Goal: Transaction & Acquisition: Download file/media

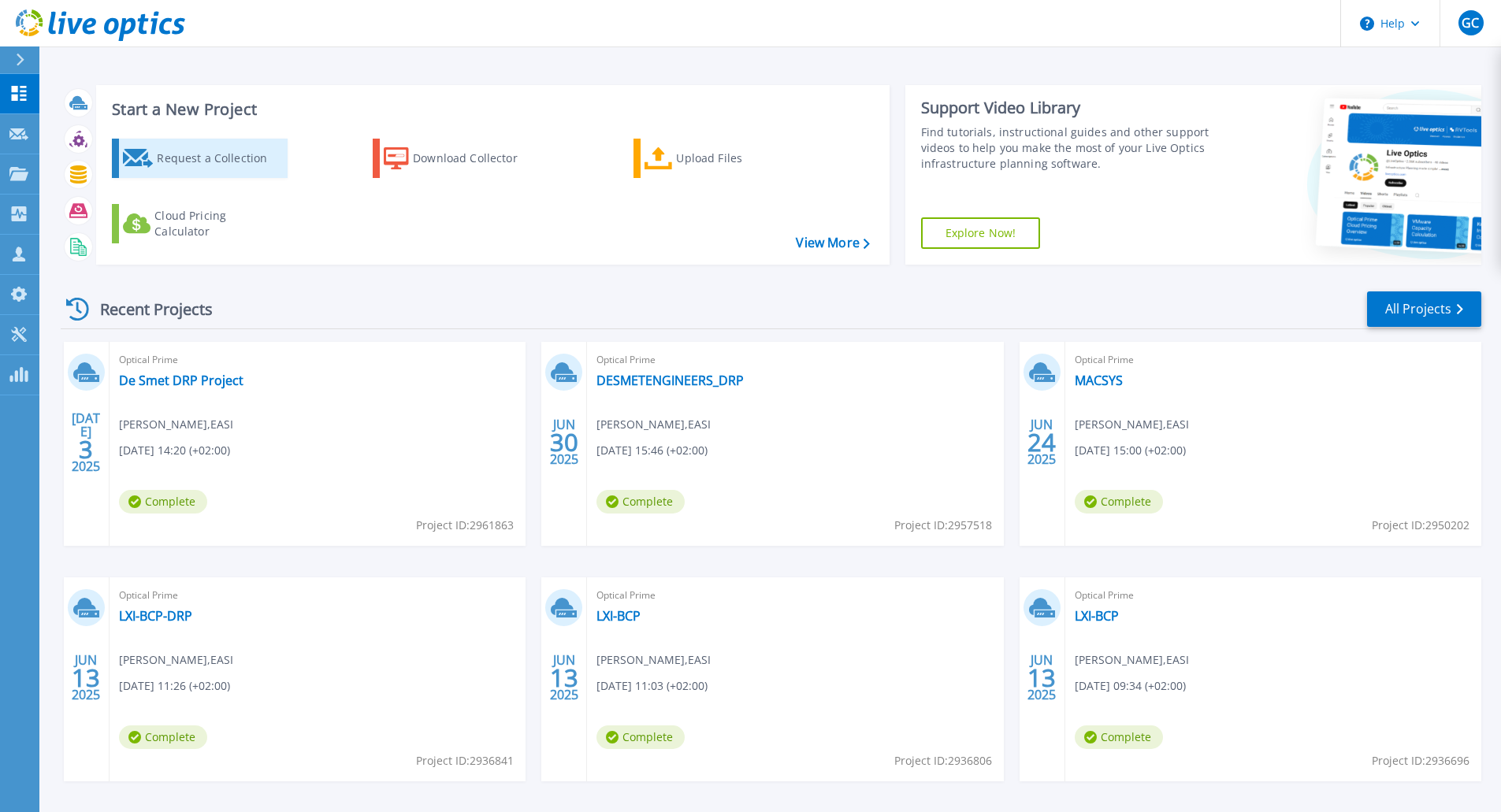
click at [257, 163] on div "Request a Collection" at bounding box center [219, 158] width 126 height 32
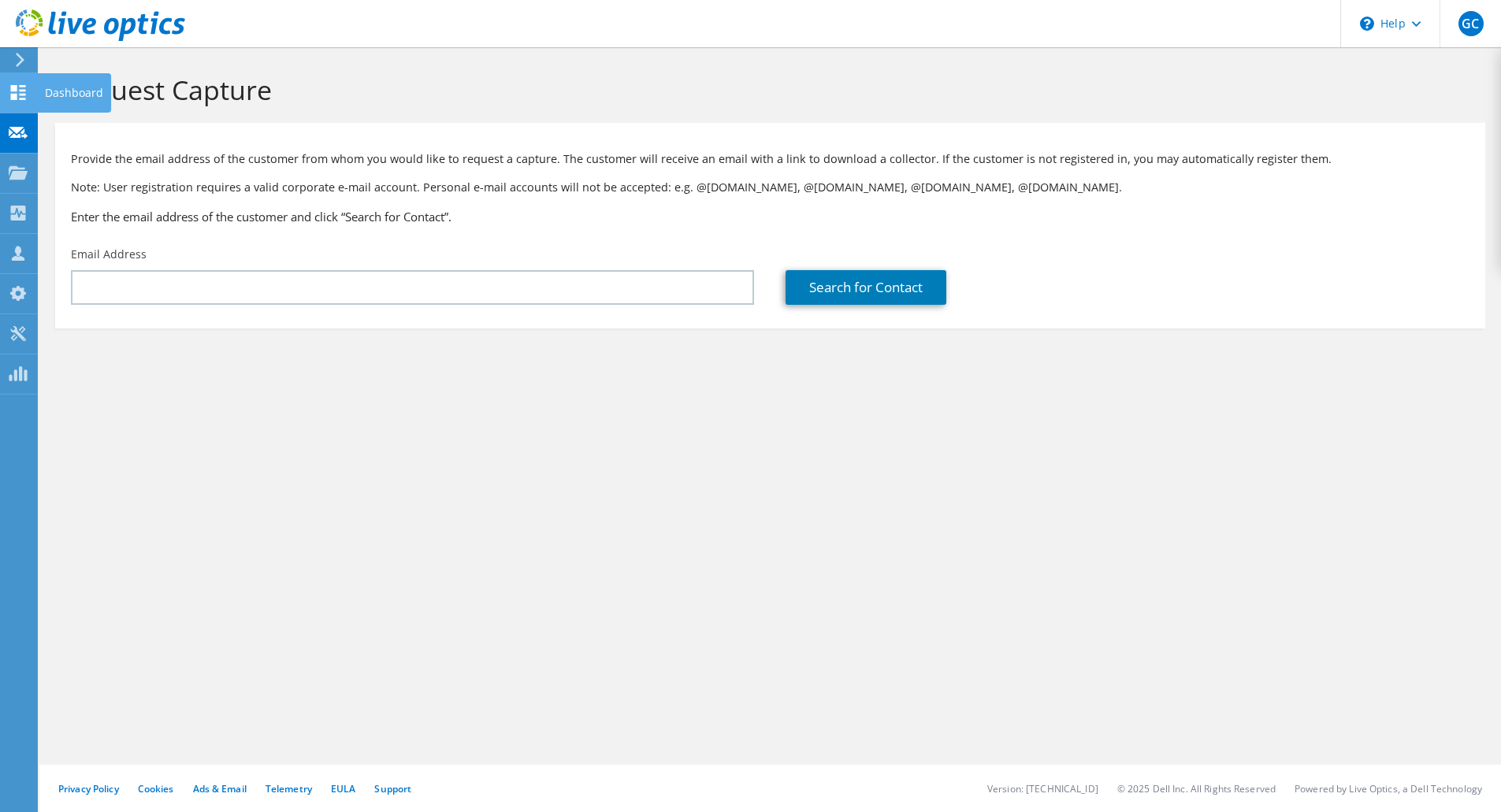
click at [17, 96] on use at bounding box center [18, 92] width 15 height 15
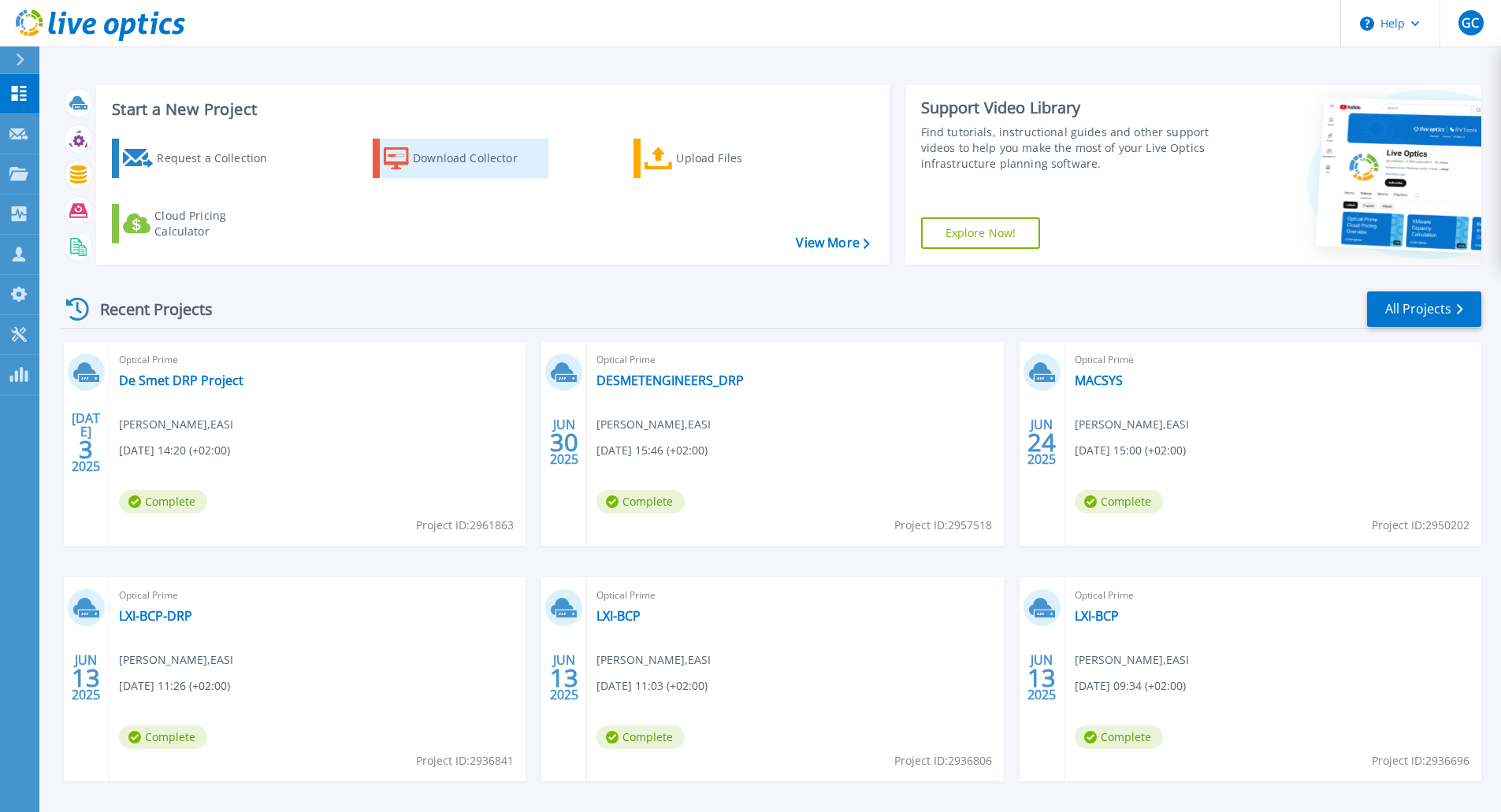
click at [435, 170] on div "Download Collector" at bounding box center [475, 158] width 126 height 32
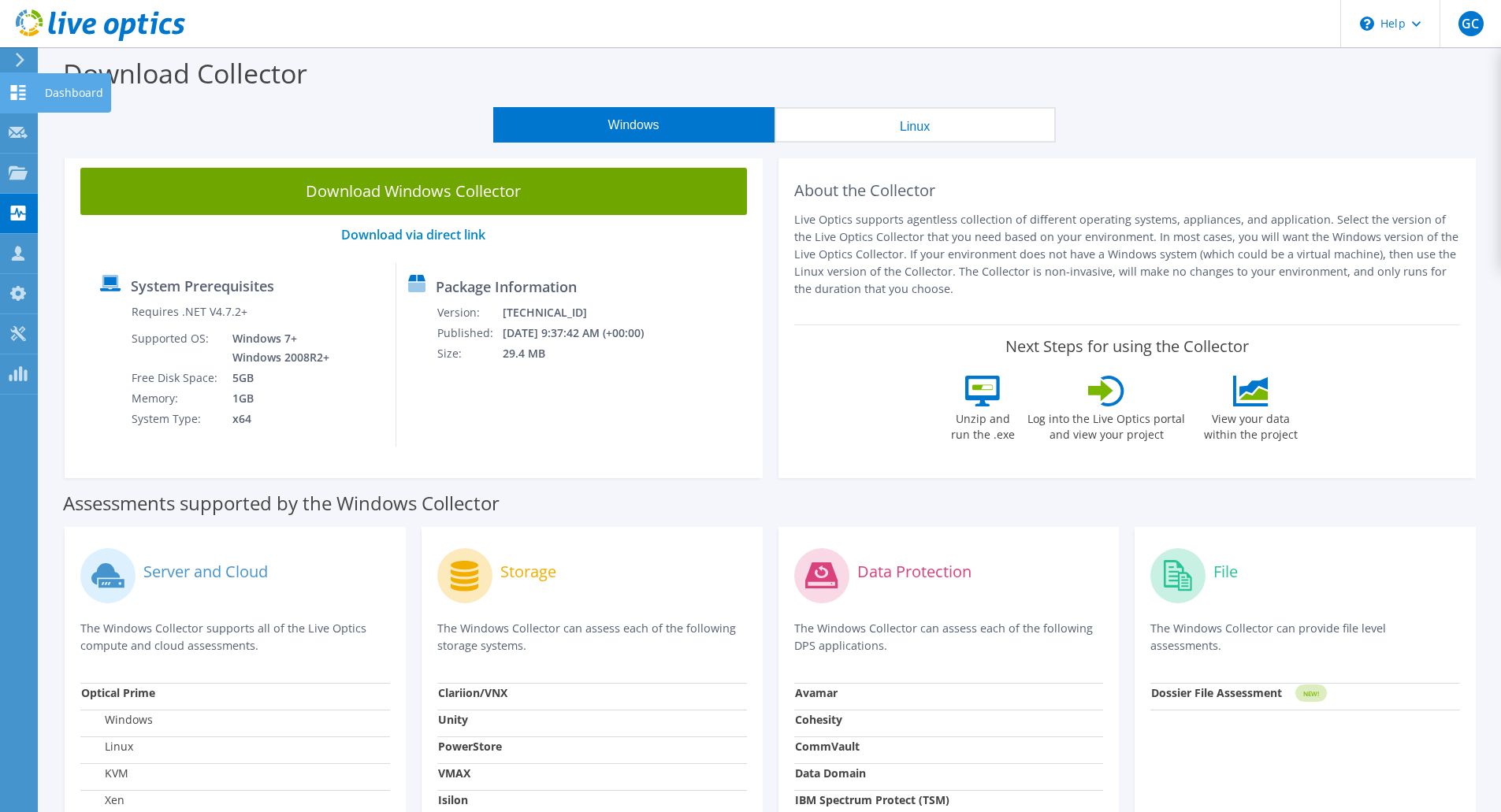
click at [15, 98] on use at bounding box center [18, 92] width 15 height 15
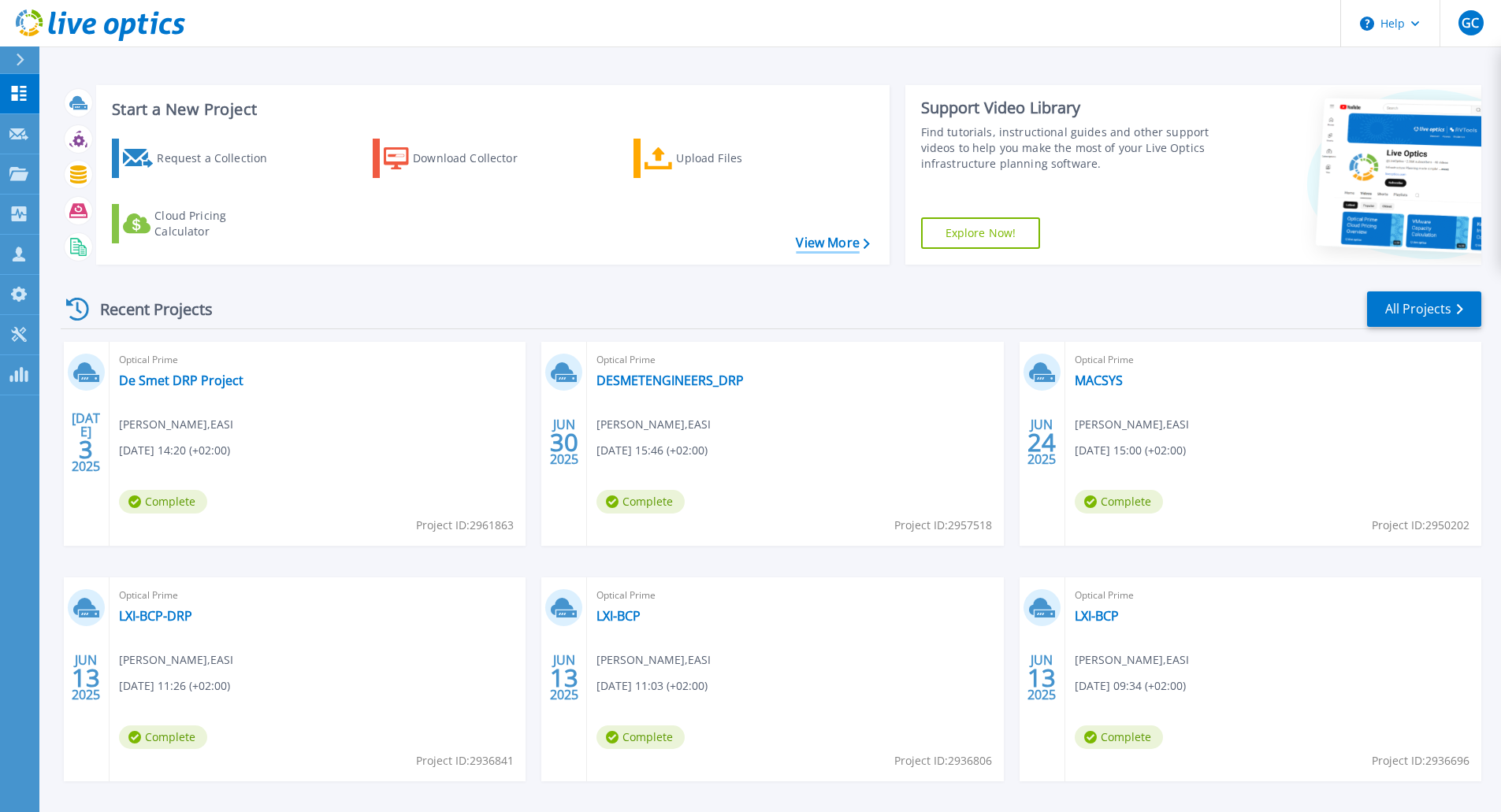
click at [842, 249] on link "View More" at bounding box center [832, 242] width 74 height 15
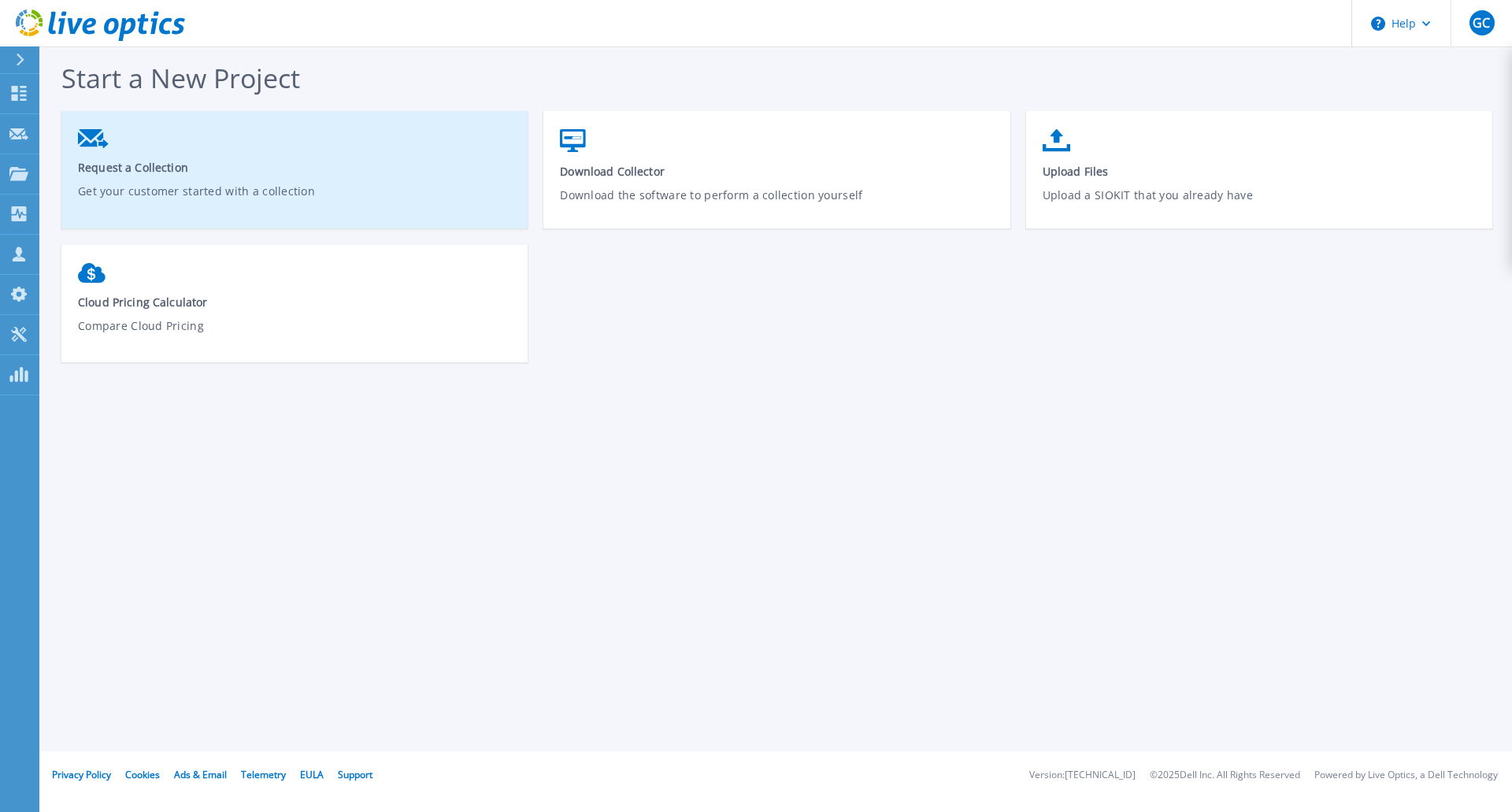
click at [235, 174] on link "Request a Collection Get your customer started with a collection" at bounding box center [295, 175] width 466 height 109
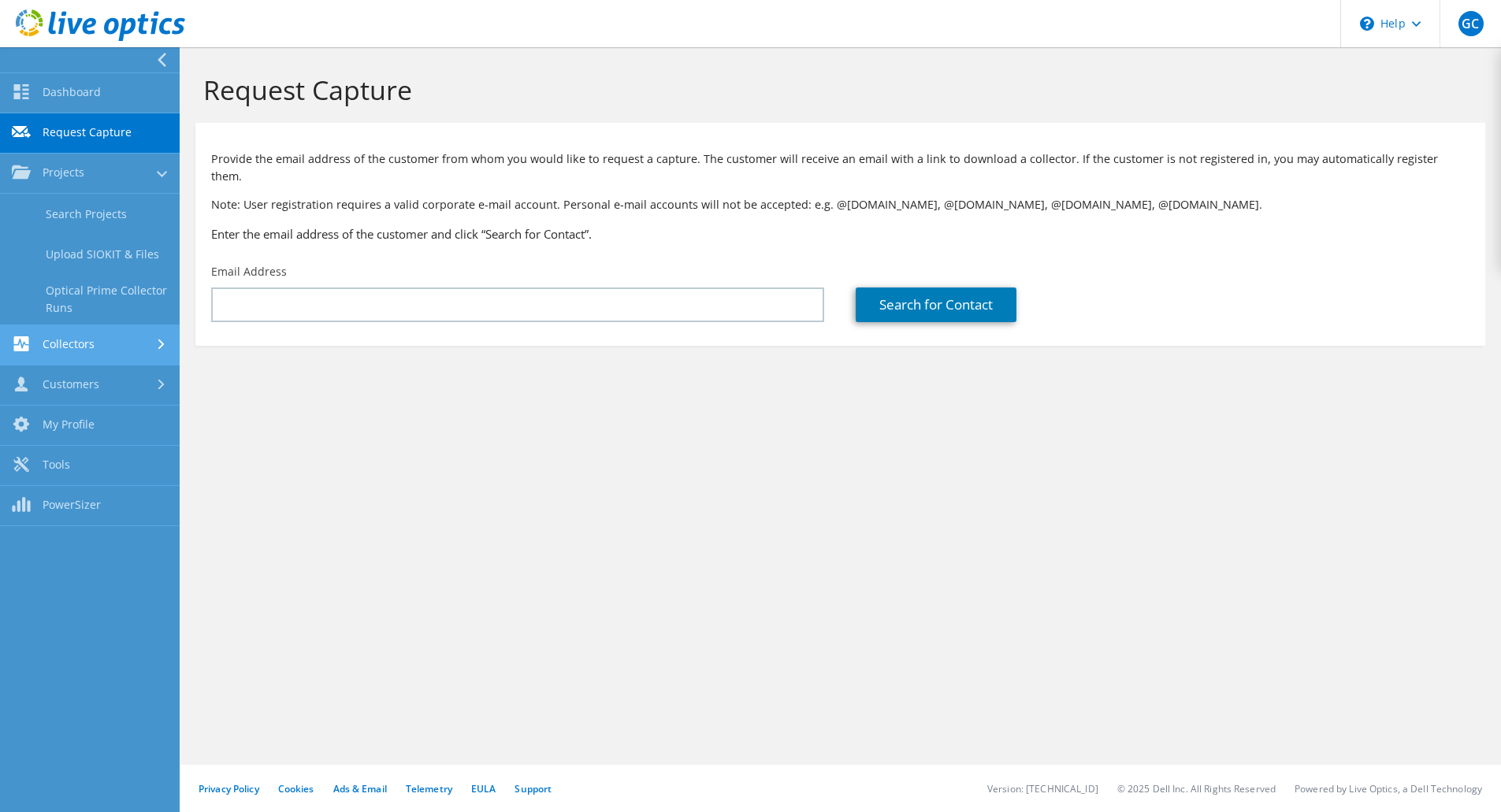
click at [60, 349] on link "Collectors" at bounding box center [90, 345] width 179 height 40
click at [73, 109] on link "Dashboard" at bounding box center [90, 94] width 179 height 40
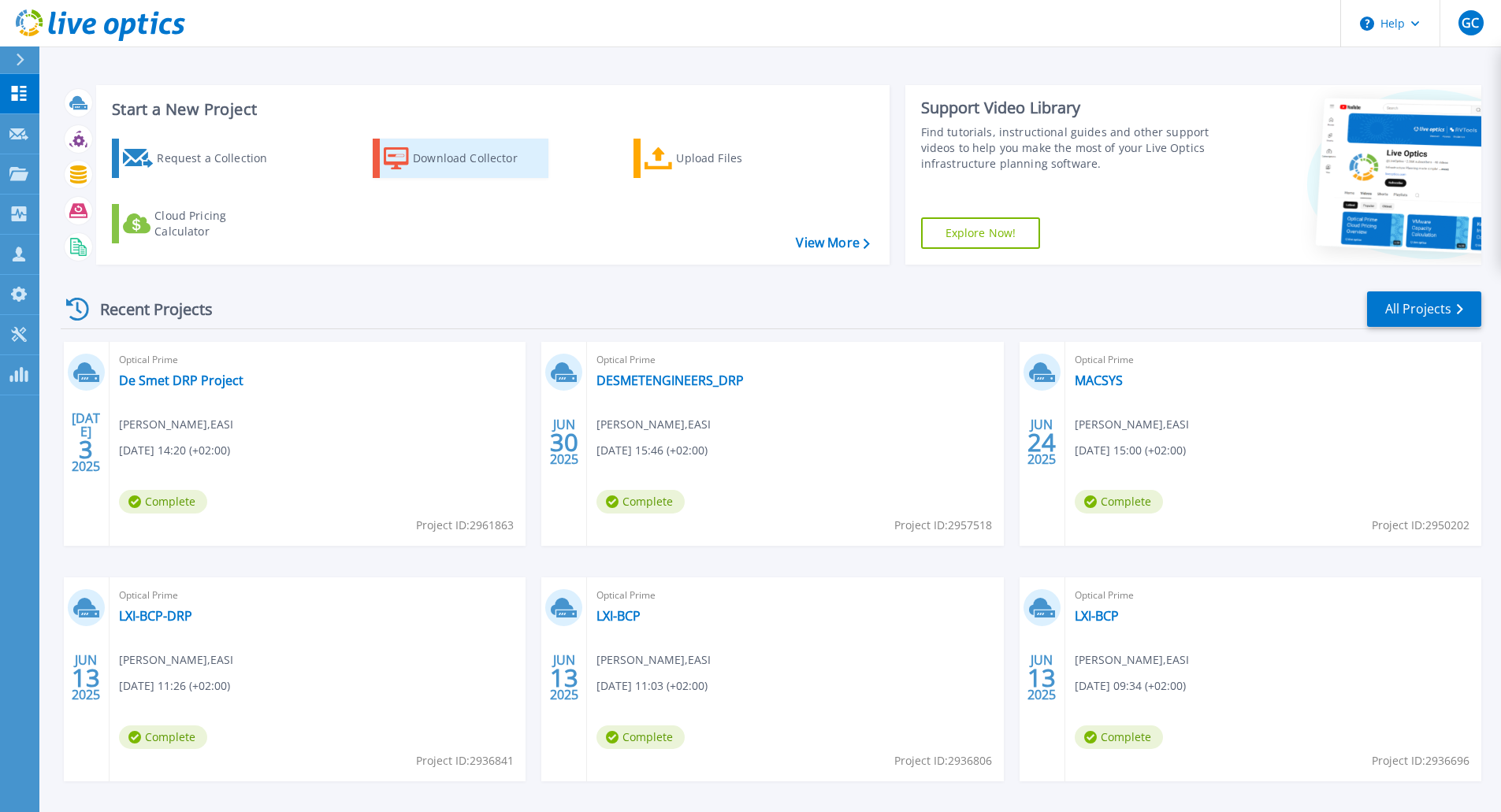
click at [431, 168] on div "Download Collector" at bounding box center [475, 158] width 126 height 32
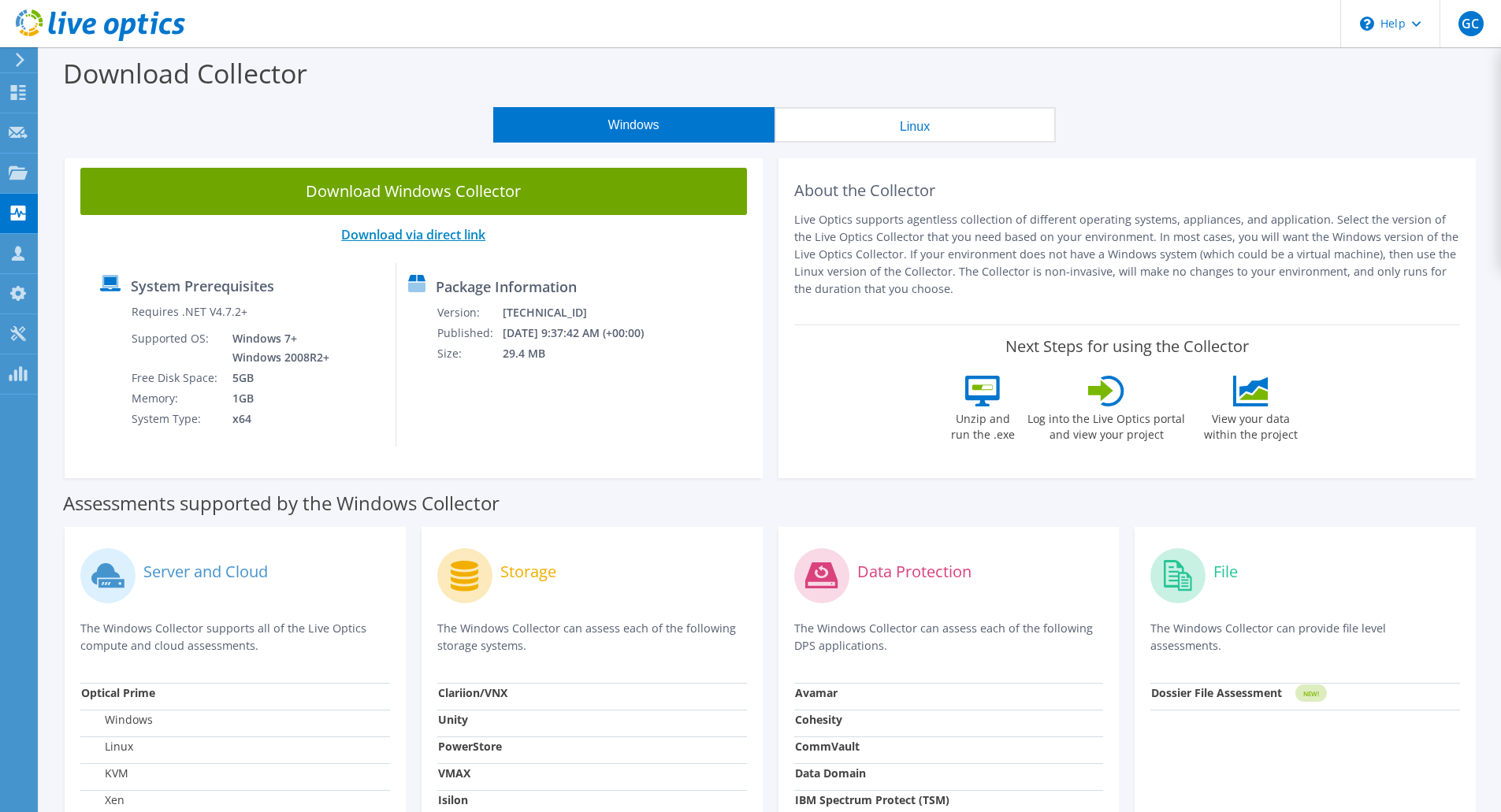
click at [385, 231] on link "Download via direct link" at bounding box center [413, 234] width 145 height 17
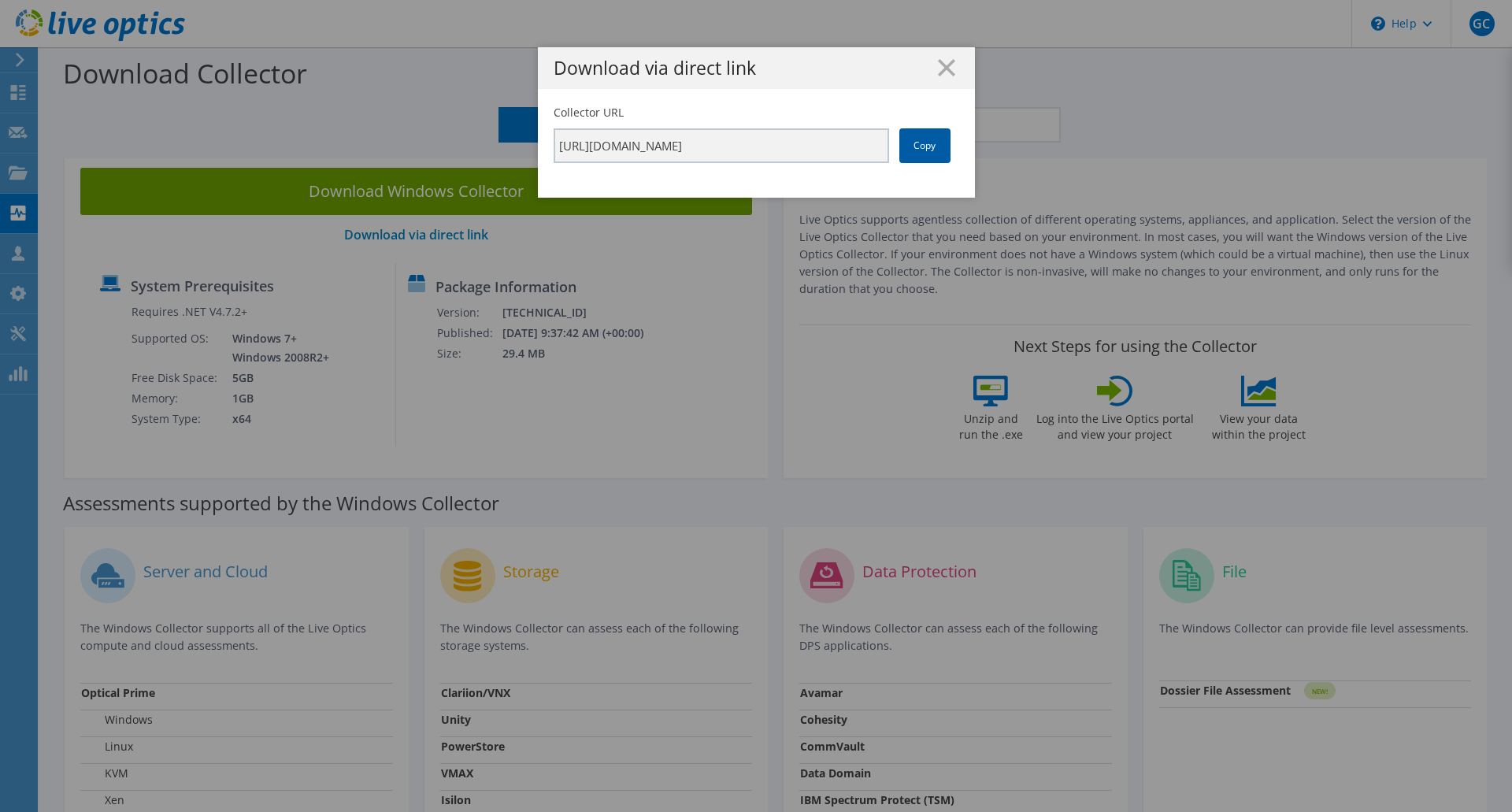
click at [903, 157] on link "Copy" at bounding box center [924, 145] width 51 height 35
click at [919, 163] on div "Collector URL [URL][DOMAIN_NAME] Copy" at bounding box center [756, 150] width 437 height 93
click at [919, 152] on link "Copy" at bounding box center [924, 145] width 51 height 35
